Goal: Task Accomplishment & Management: Manage account settings

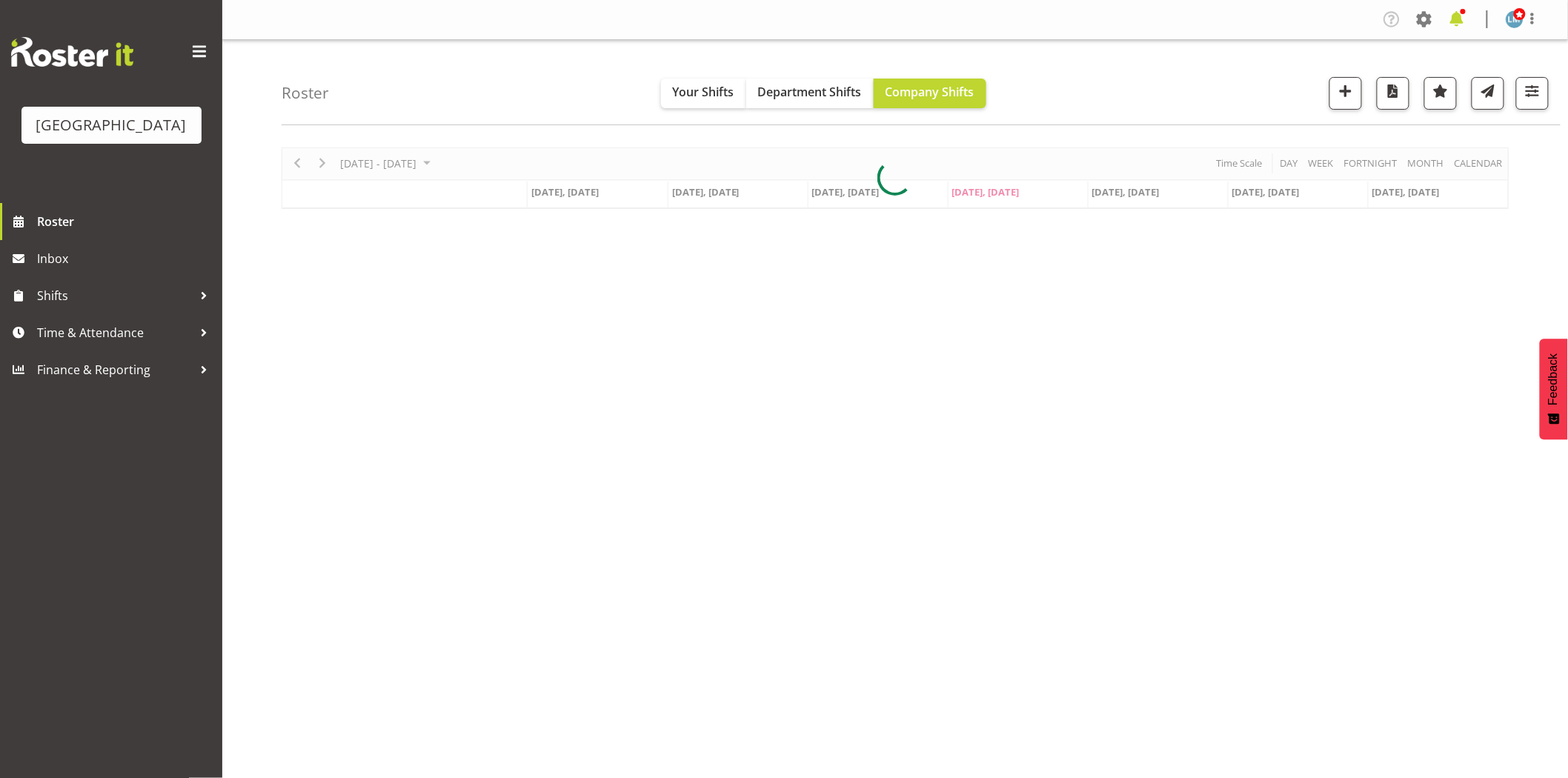
click at [1464, 14] on span at bounding box center [1457, 19] width 24 height 24
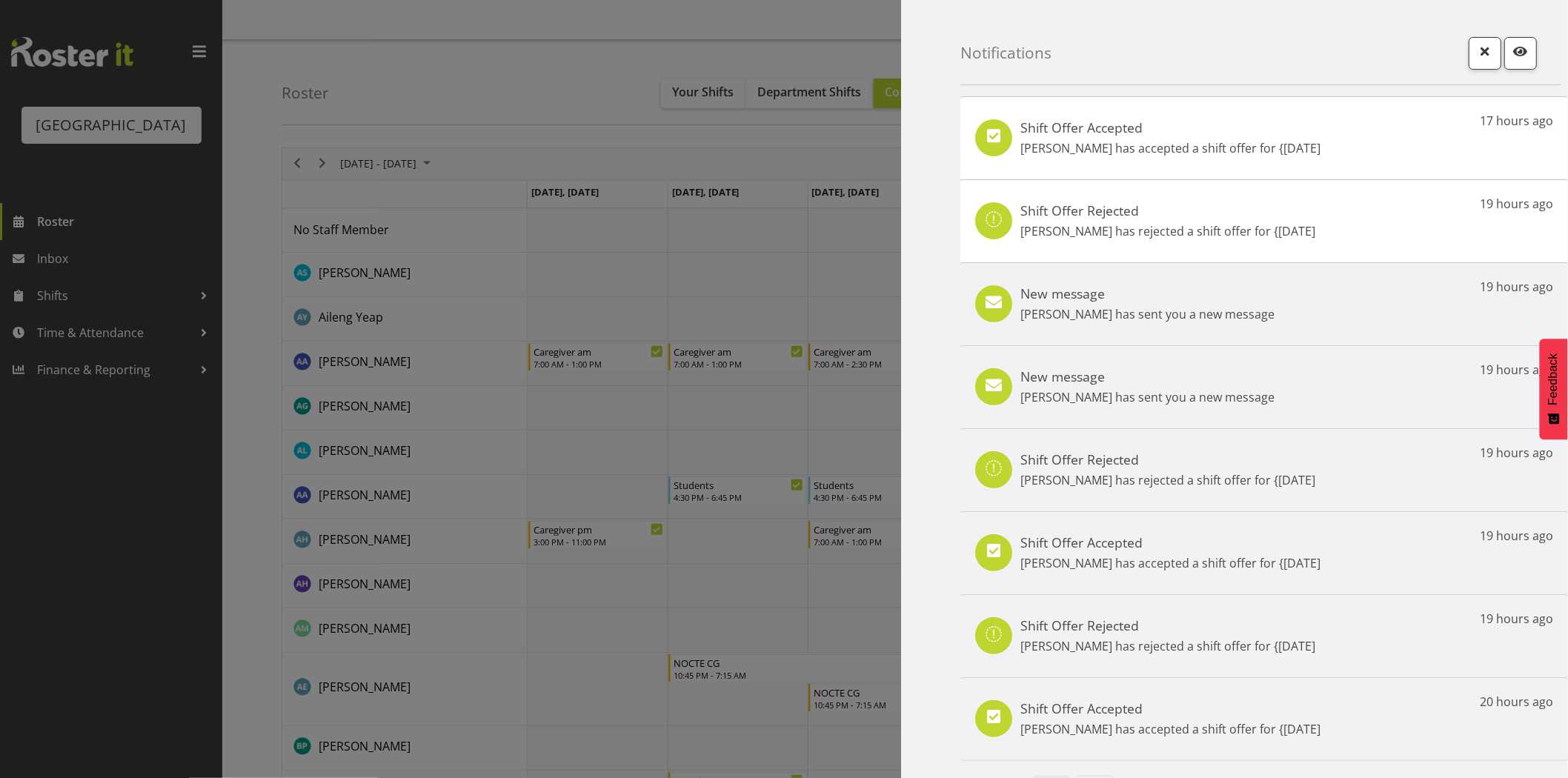
click at [99, 607] on div at bounding box center [784, 389] width 1568 height 778
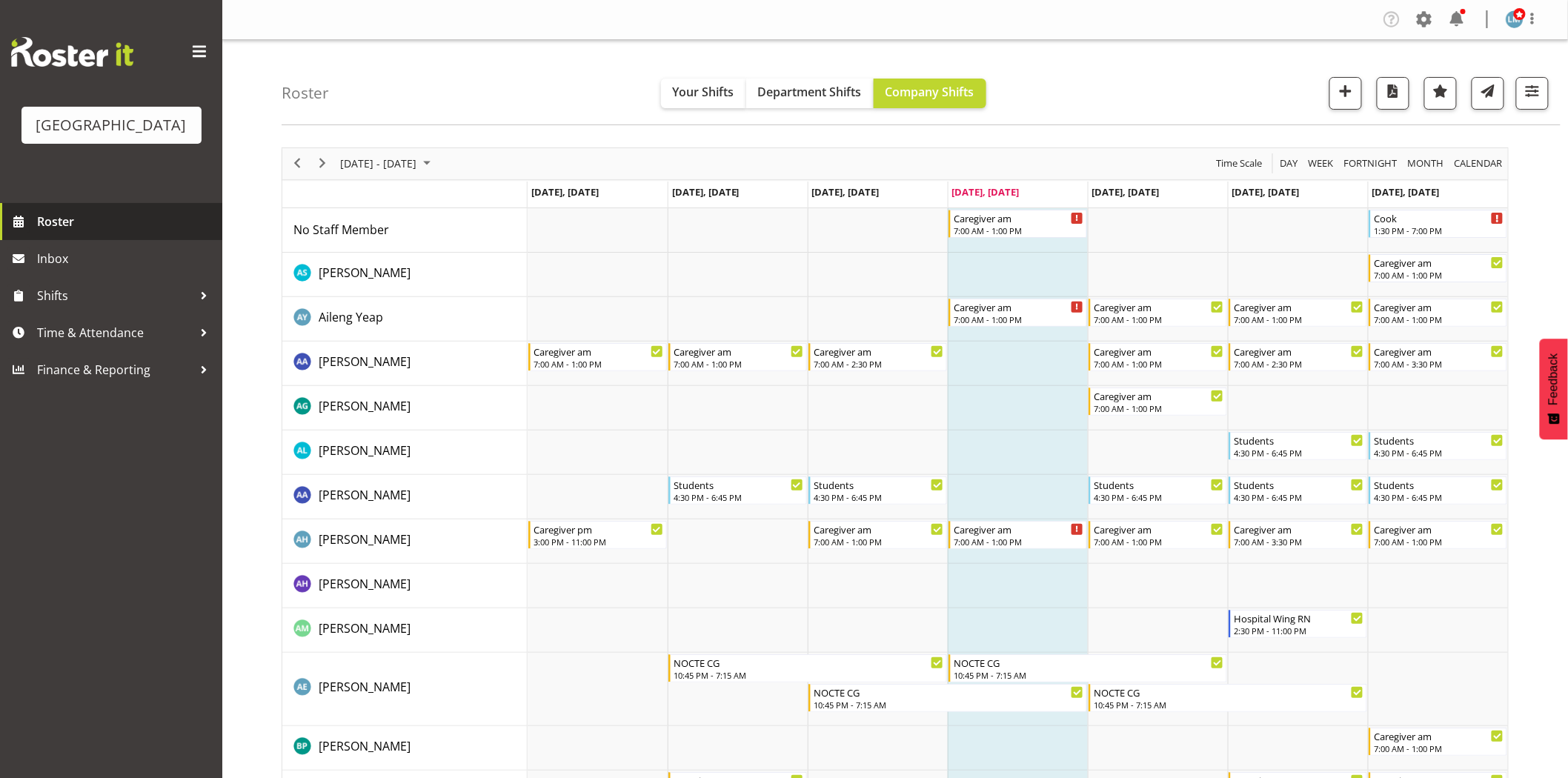
click at [47, 233] on span "Roster" at bounding box center [126, 221] width 178 height 22
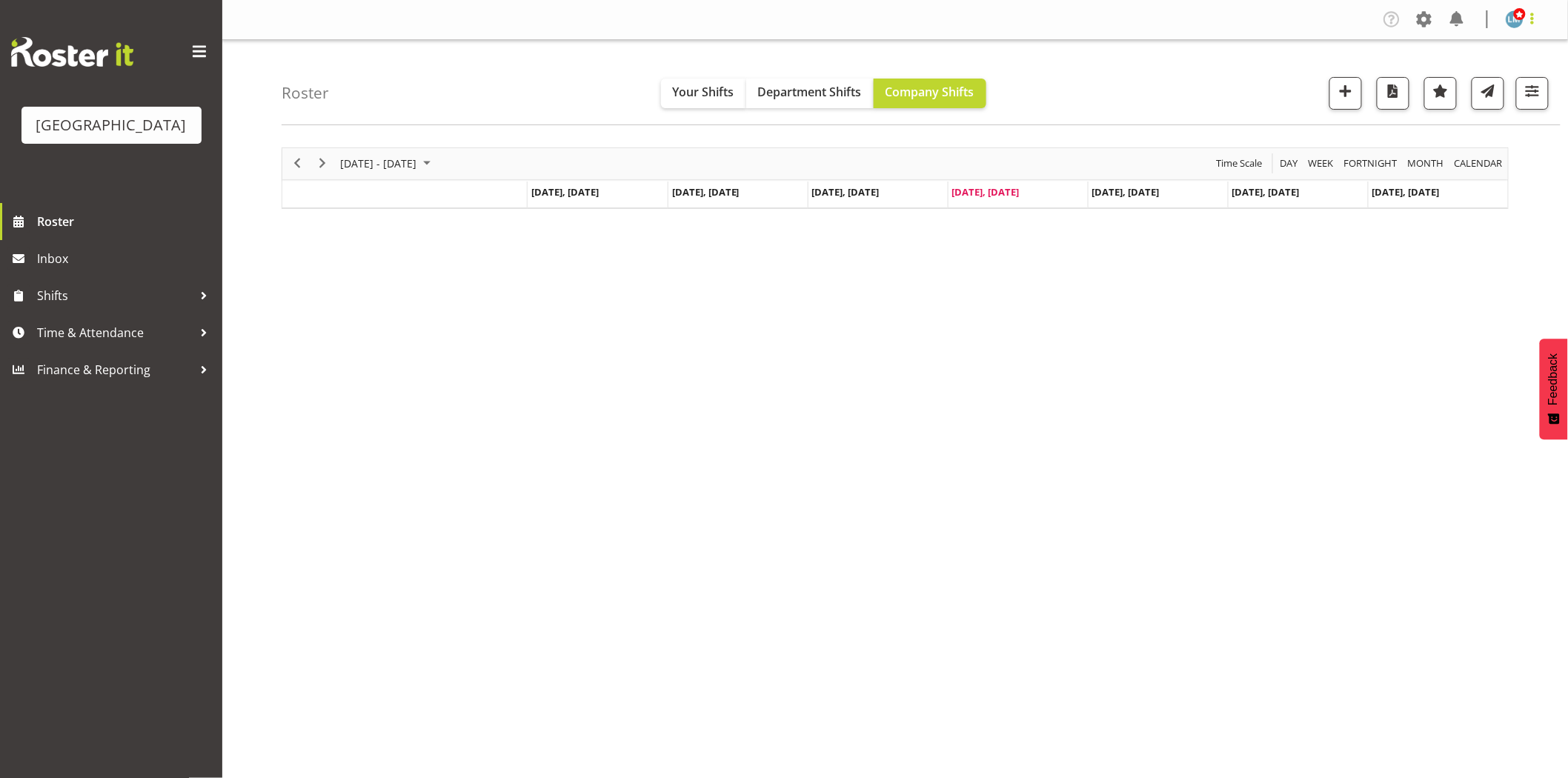
click at [1530, 23] on span at bounding box center [1533, 18] width 18 height 18
click at [1505, 70] on link "Log Out" at bounding box center [1470, 78] width 143 height 27
